Goal: Task Accomplishment & Management: Manage account settings

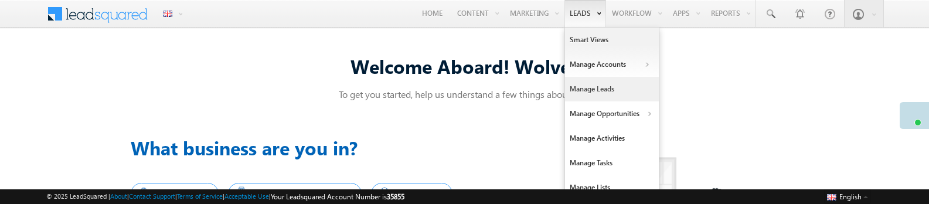
click at [578, 93] on link "Manage Leads" at bounding box center [612, 89] width 94 height 25
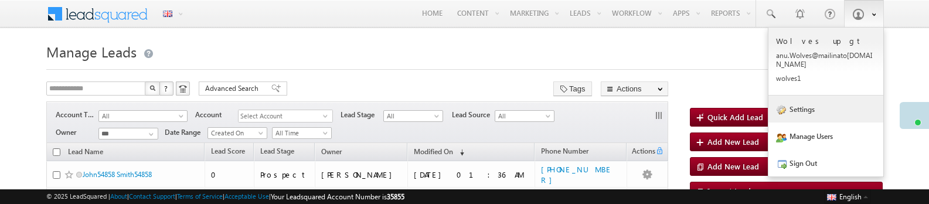
click at [811, 108] on link "Settings" at bounding box center [825, 108] width 115 height 27
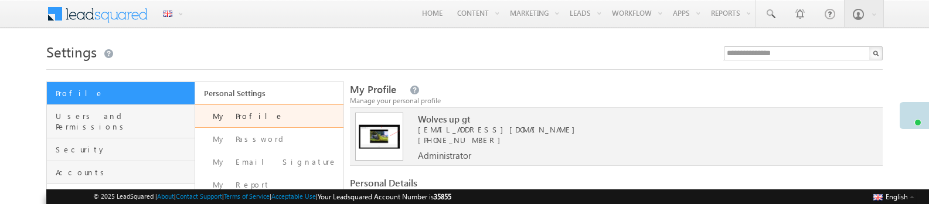
click at [69, 190] on span "Leads" at bounding box center [124, 195] width 136 height 11
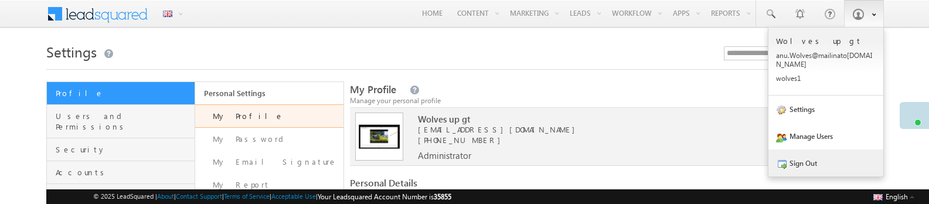
click at [797, 156] on link "Sign Out" at bounding box center [825, 162] width 115 height 27
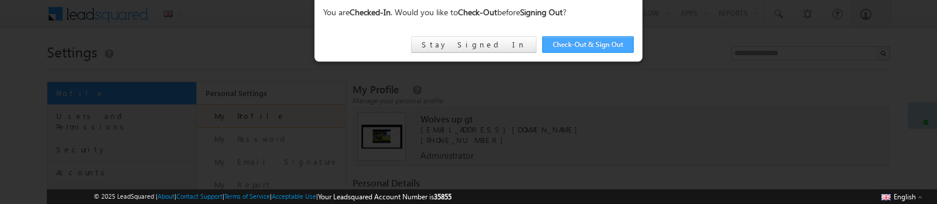
click at [572, 40] on link "Check-Out & Sign Out" at bounding box center [587, 44] width 91 height 16
